Goal: Task Accomplishment & Management: Use online tool/utility

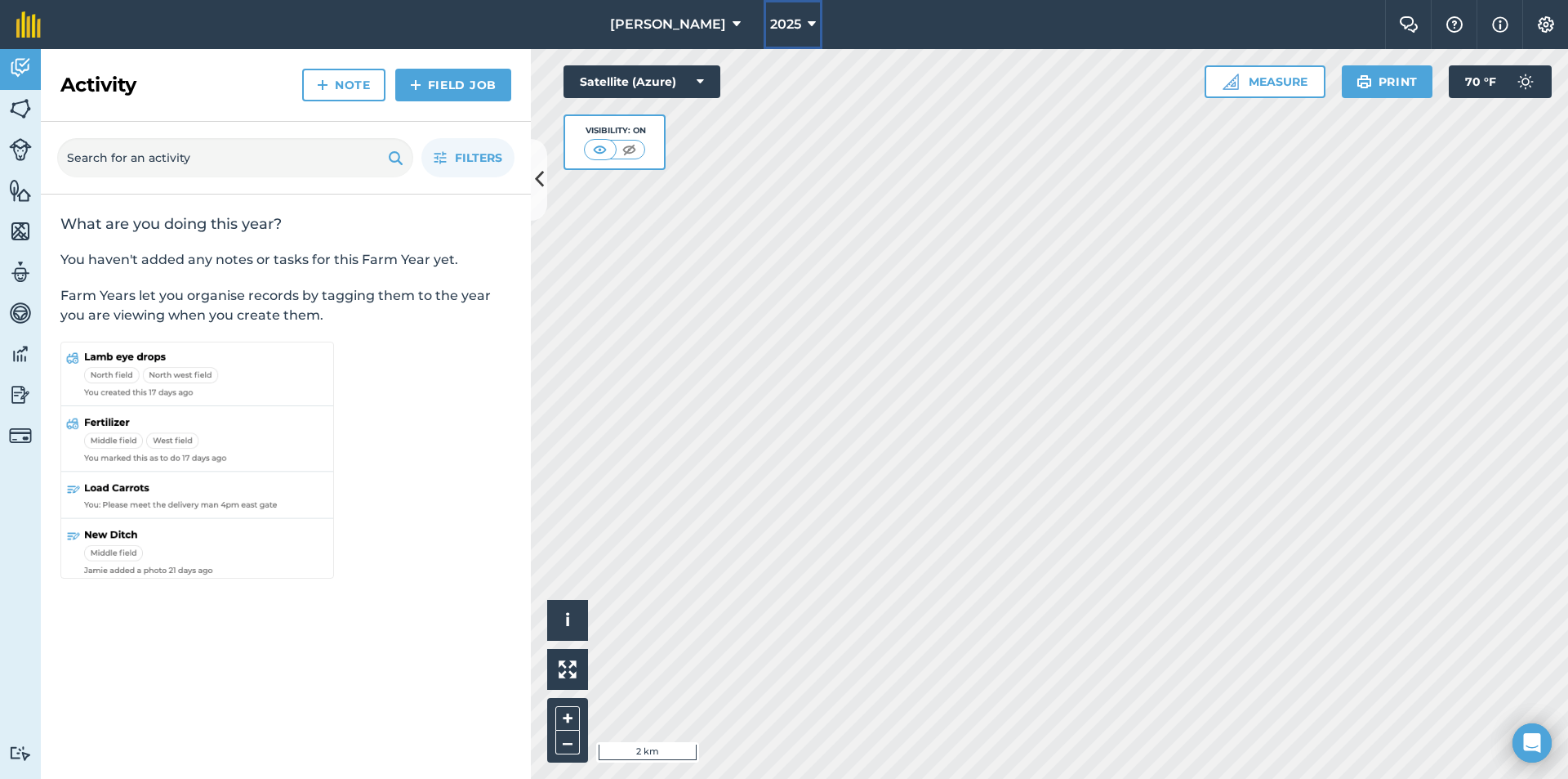
click at [781, 20] on icon at bounding box center [811, 25] width 8 height 20
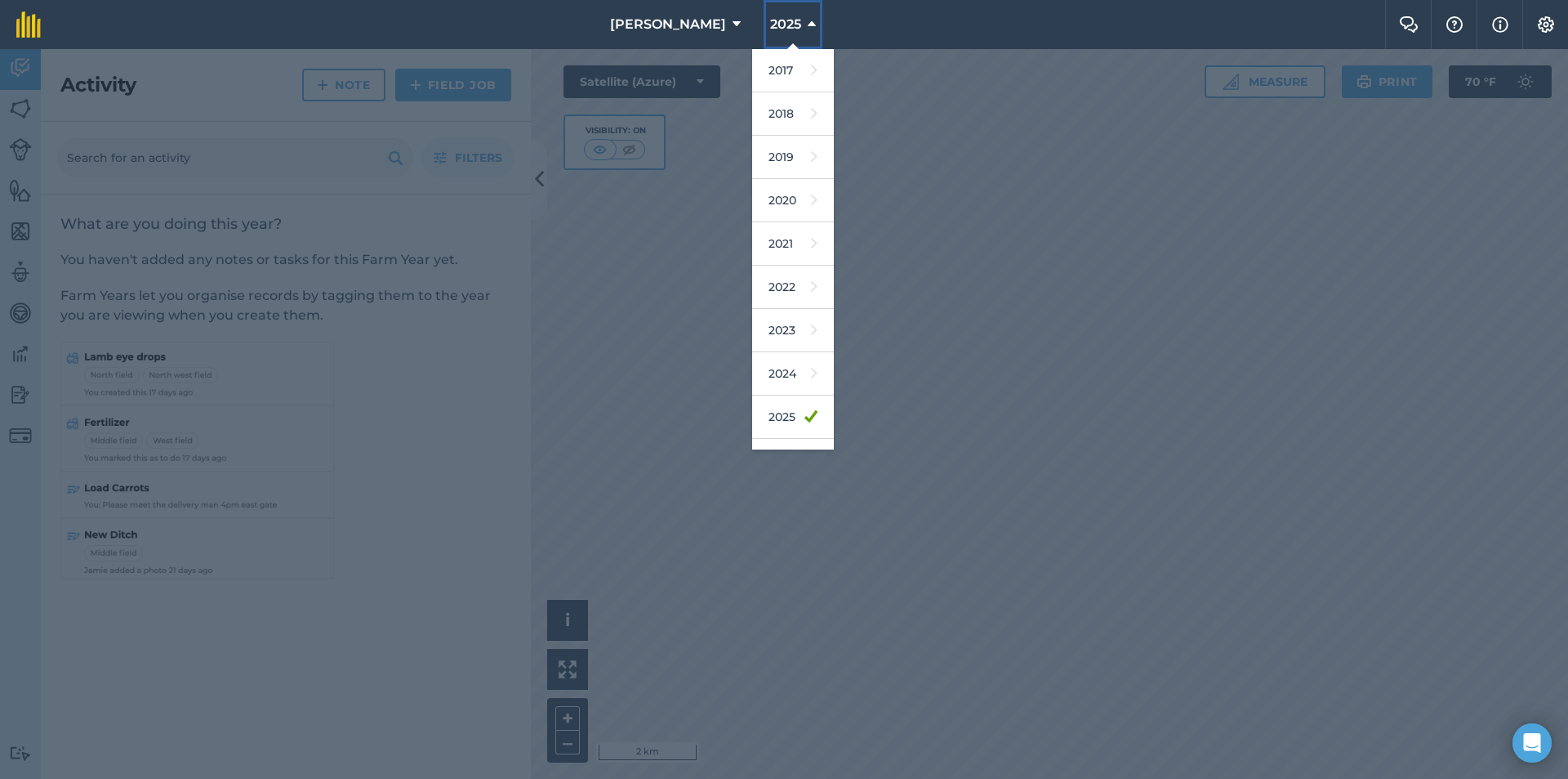
click at [781, 20] on icon at bounding box center [811, 25] width 8 height 20
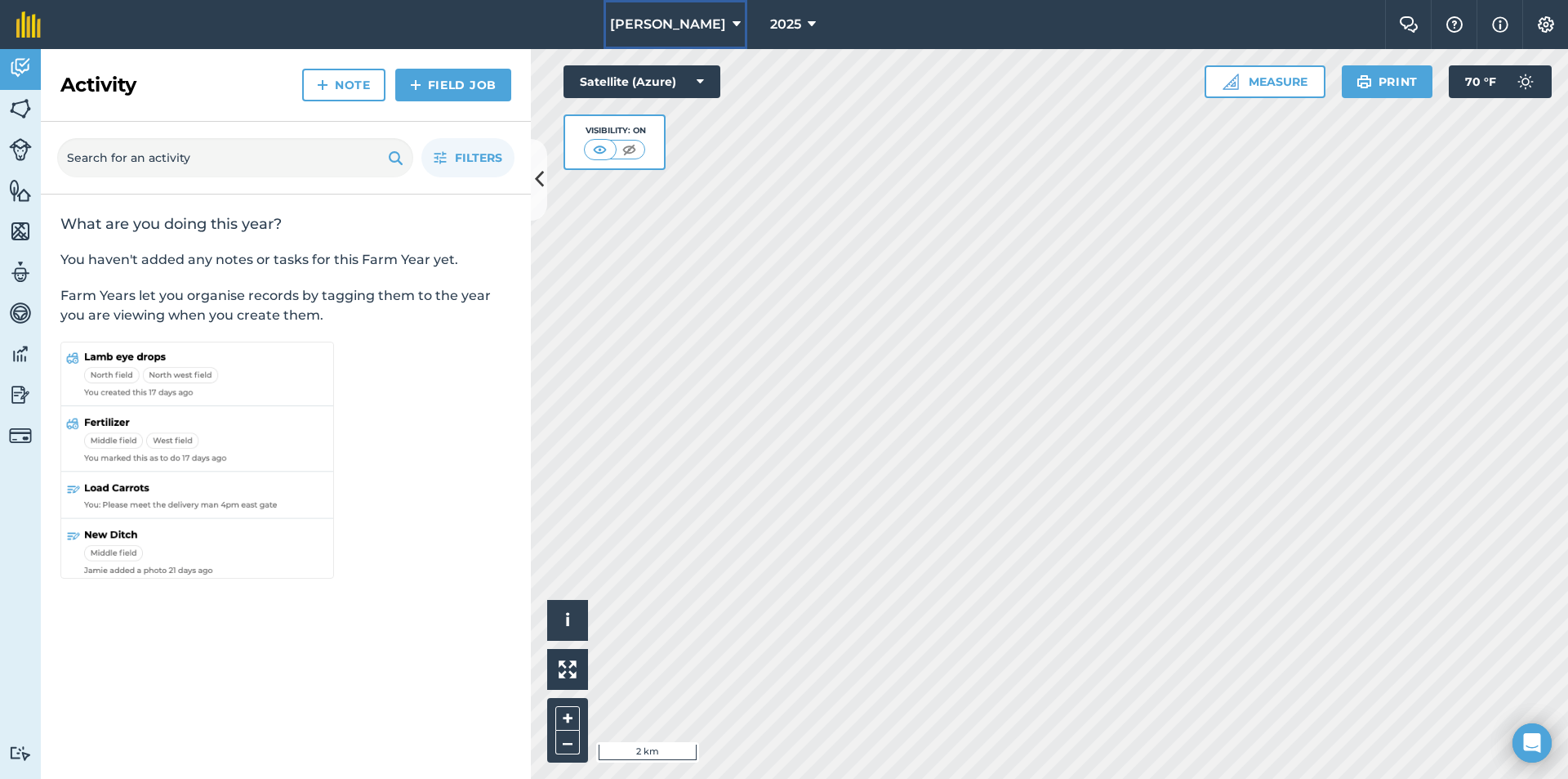
click at [732, 30] on icon at bounding box center [736, 25] width 8 height 20
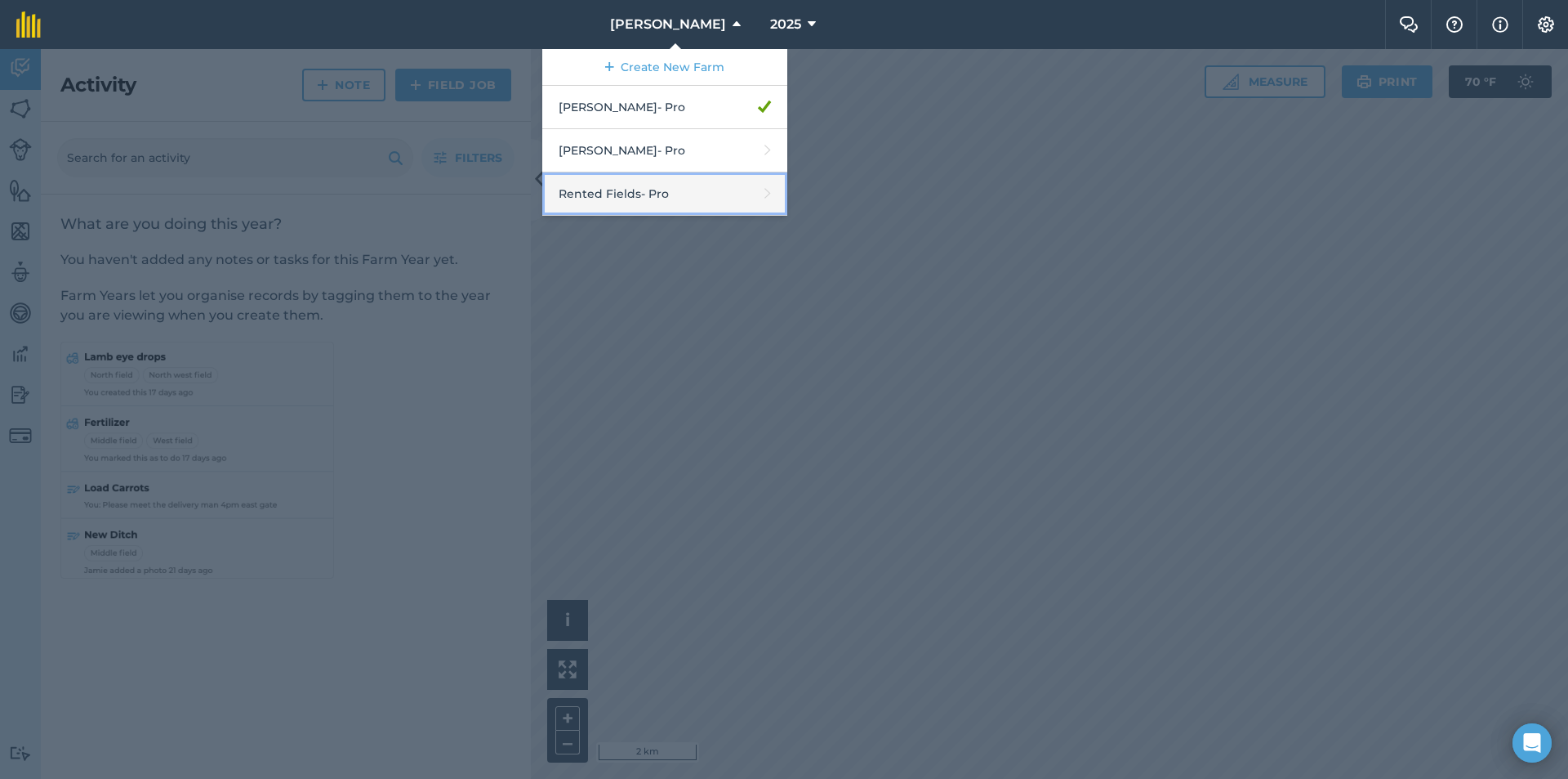
click at [675, 198] on link "Rented Fields - Pro" at bounding box center [664, 194] width 245 height 44
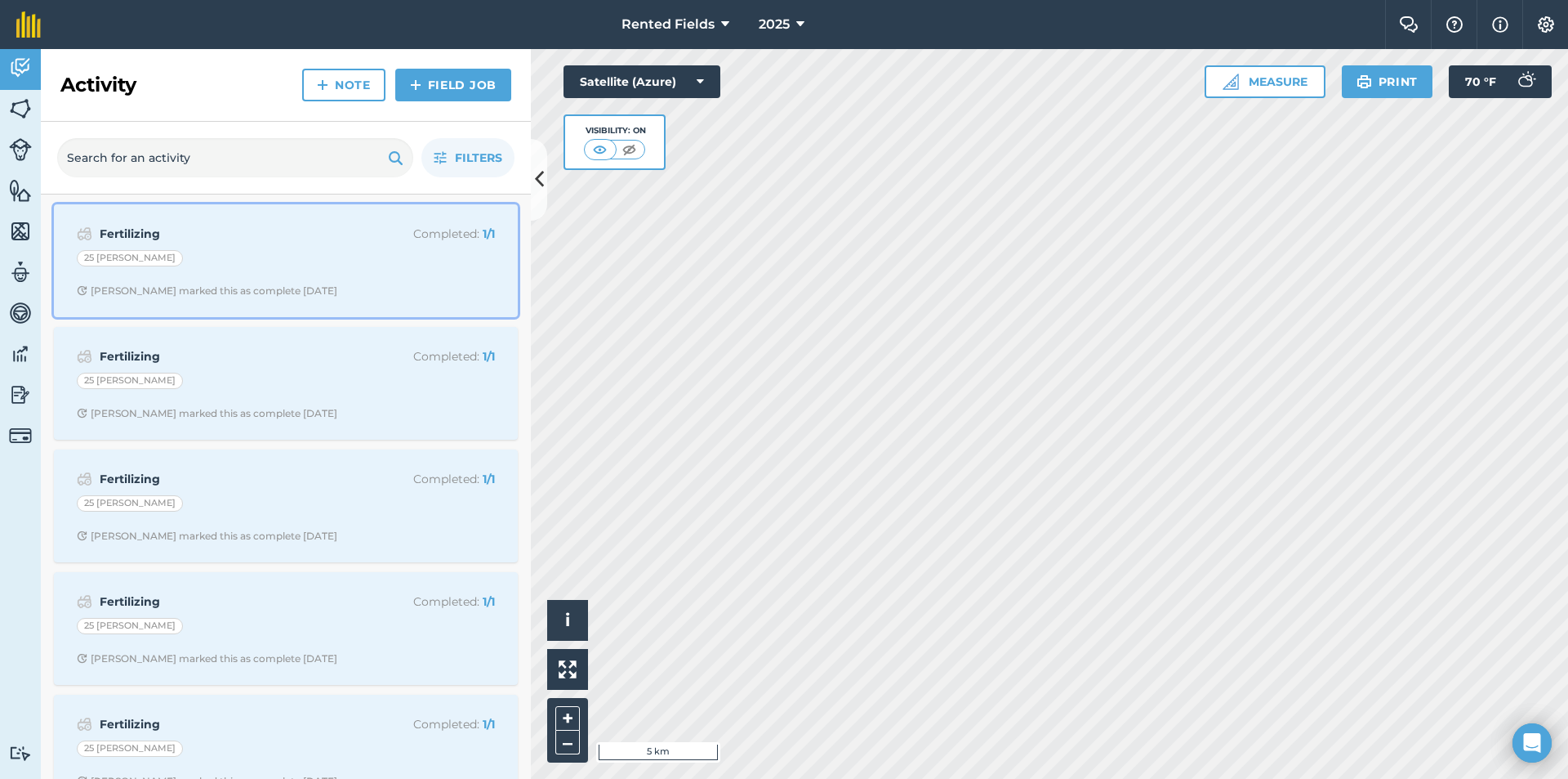
click at [252, 275] on div "Fertilizing Completed : 1 / 1 25 [PERSON_NAME] marked this as complete [DATE]" at bounding box center [286, 260] width 444 height 93
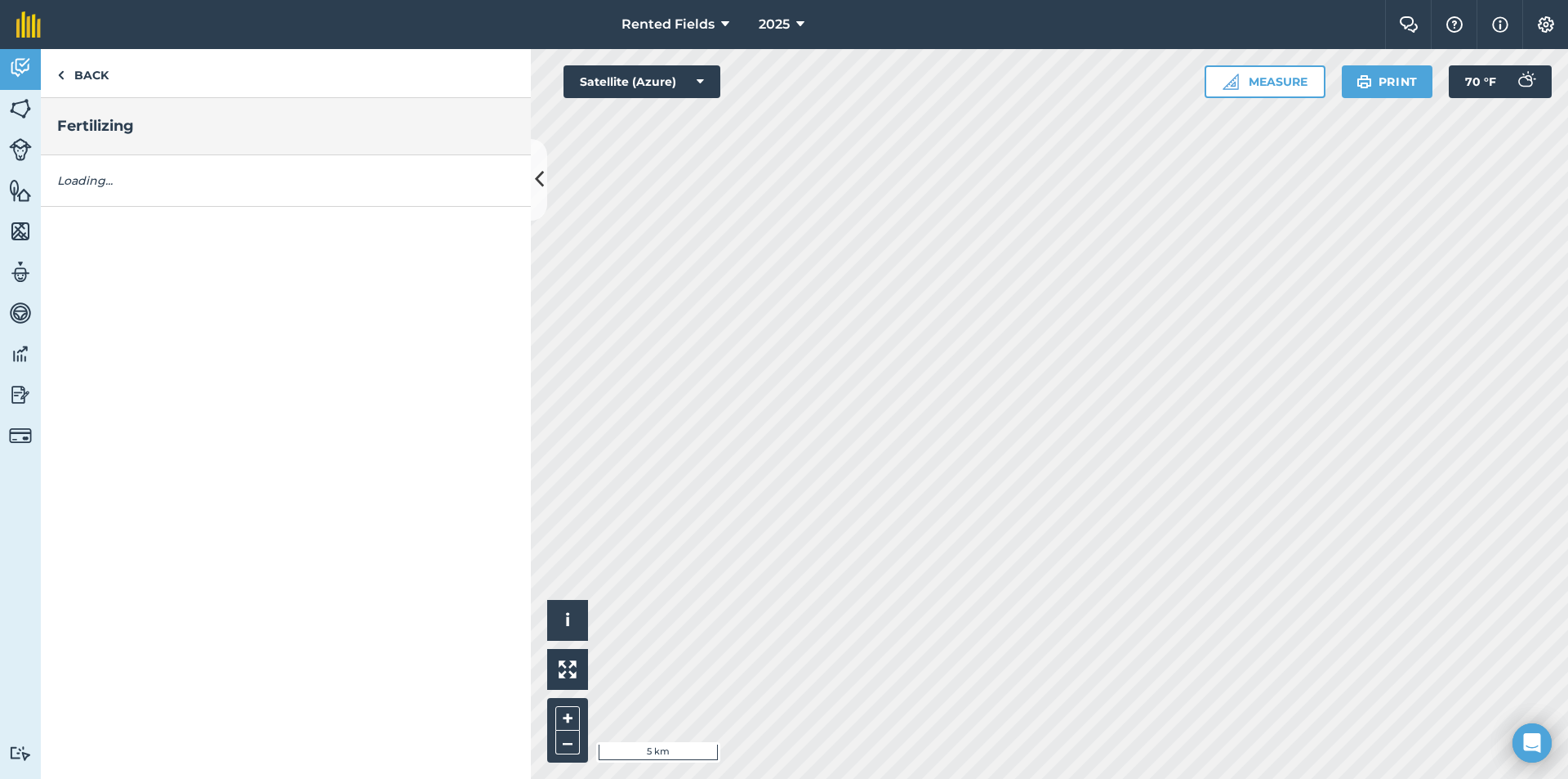
click at [252, 275] on div "Back Fertilizing Loading..." at bounding box center [286, 414] width 490 height 730
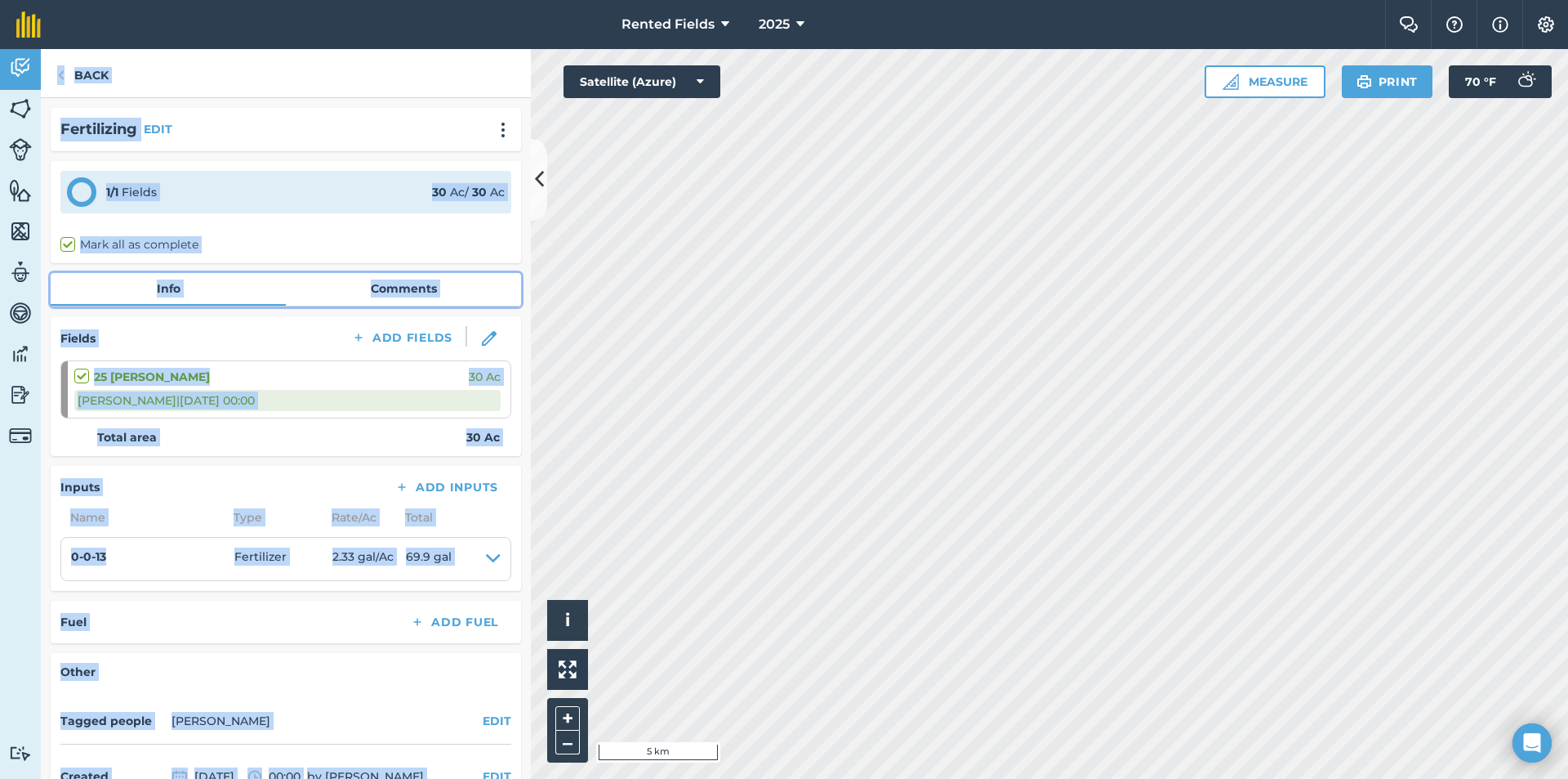
click at [252, 275] on link "Info" at bounding box center [168, 288] width 236 height 31
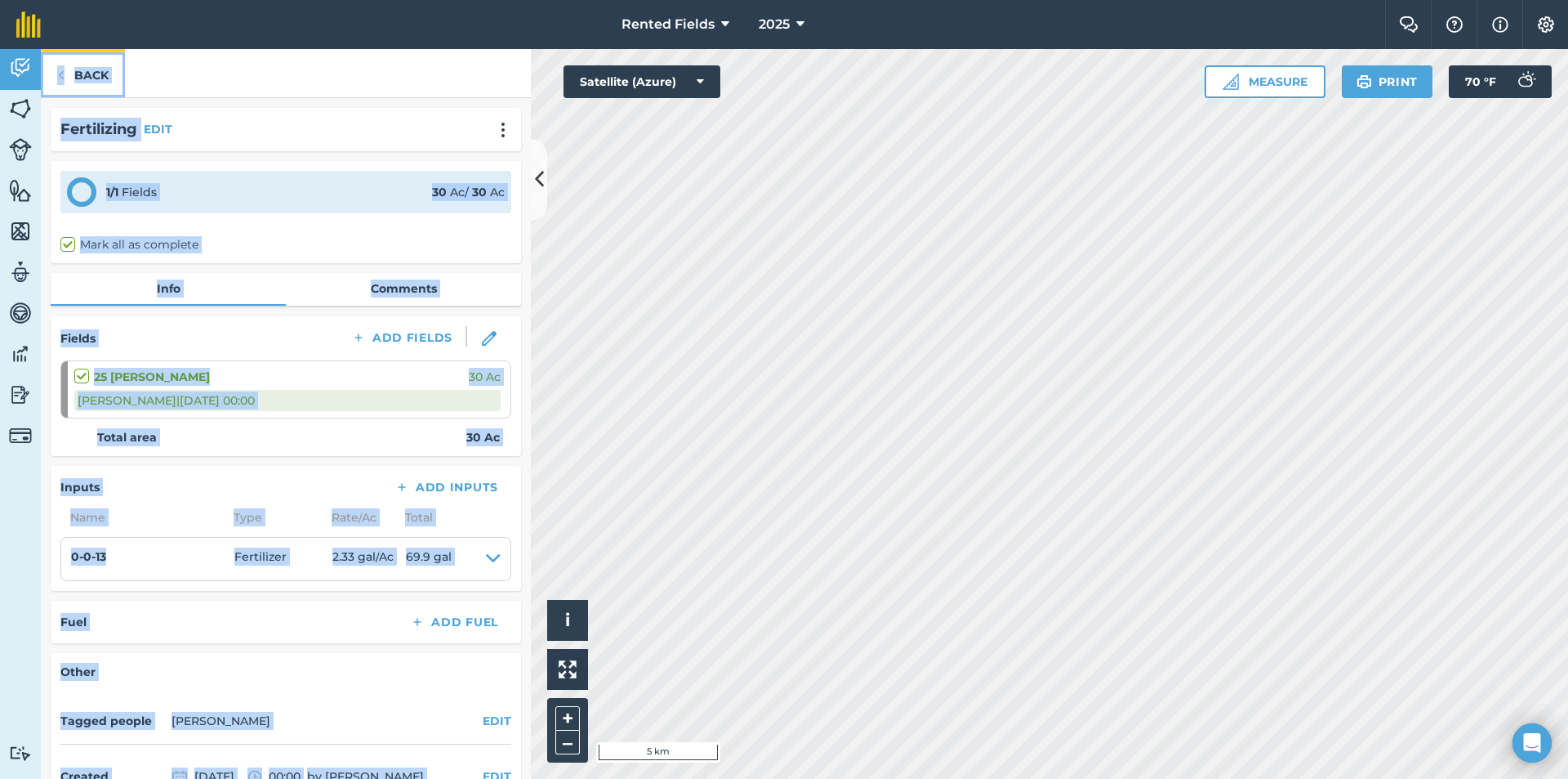
click at [84, 73] on link "Back" at bounding box center [83, 73] width 84 height 48
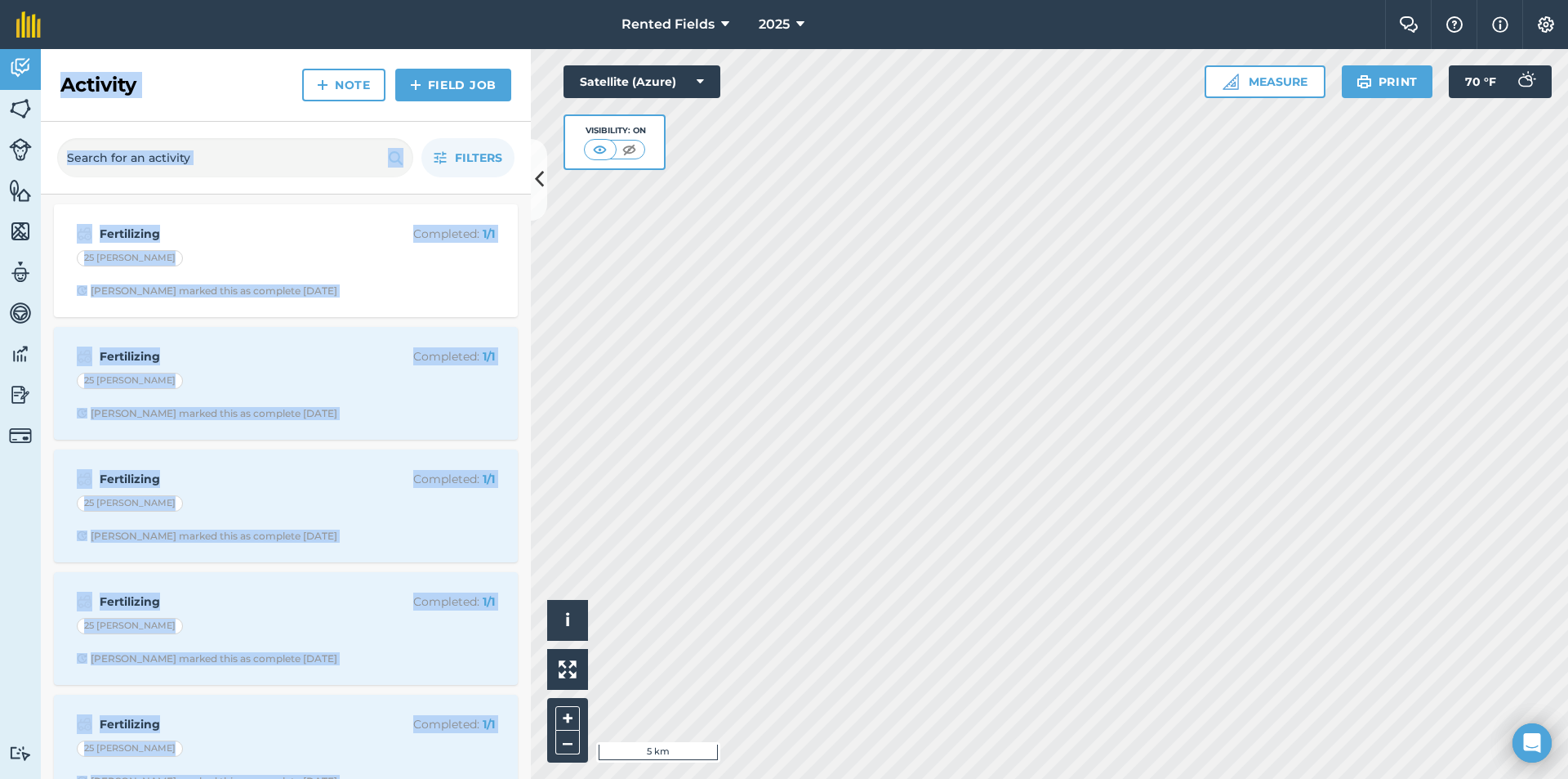
click at [267, 187] on div "Filters" at bounding box center [286, 158] width 490 height 73
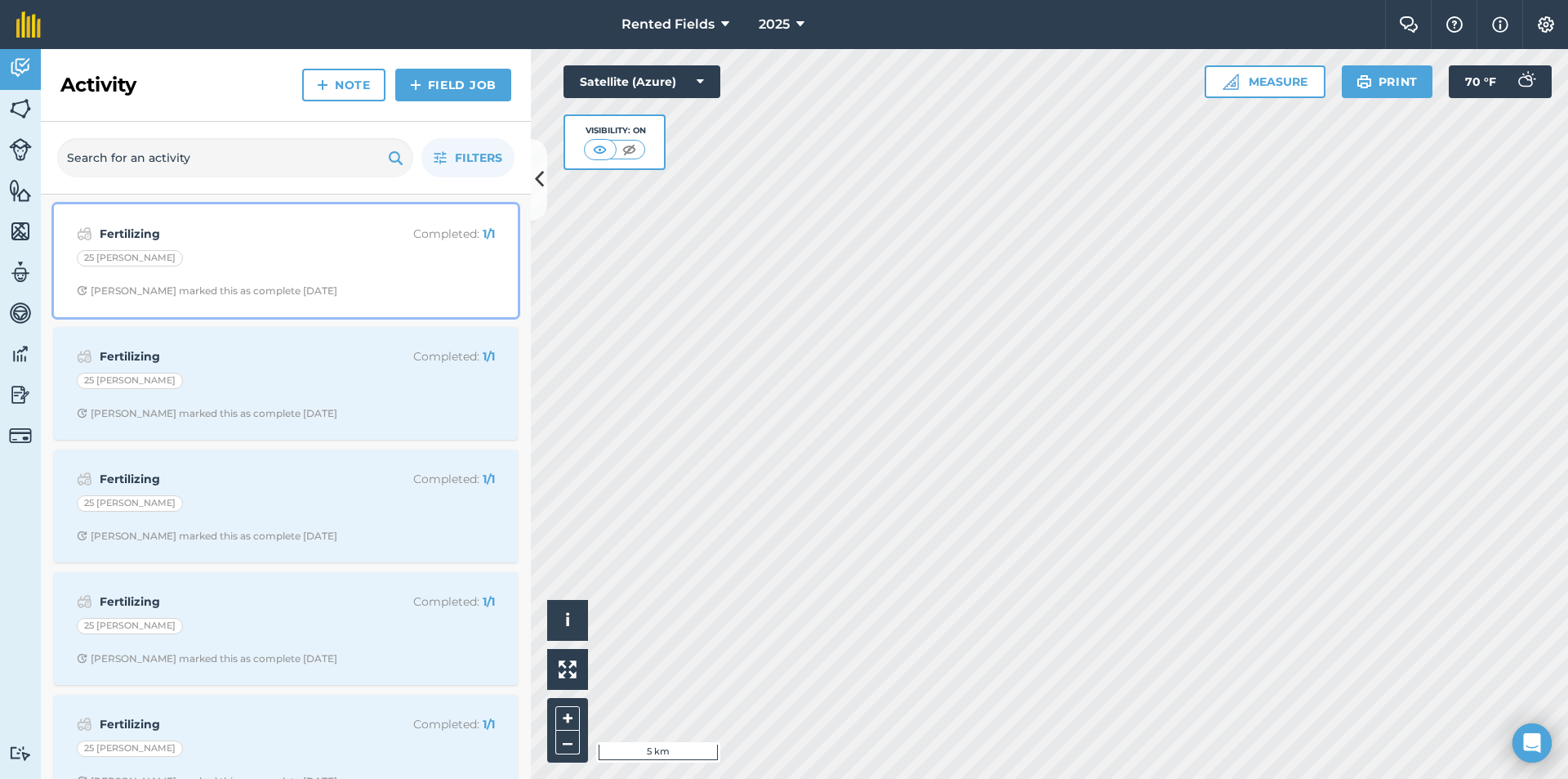
click at [112, 253] on div "25 [PERSON_NAME]" at bounding box center [129, 258] width 106 height 16
